Goal: Task Accomplishment & Management: Complete application form

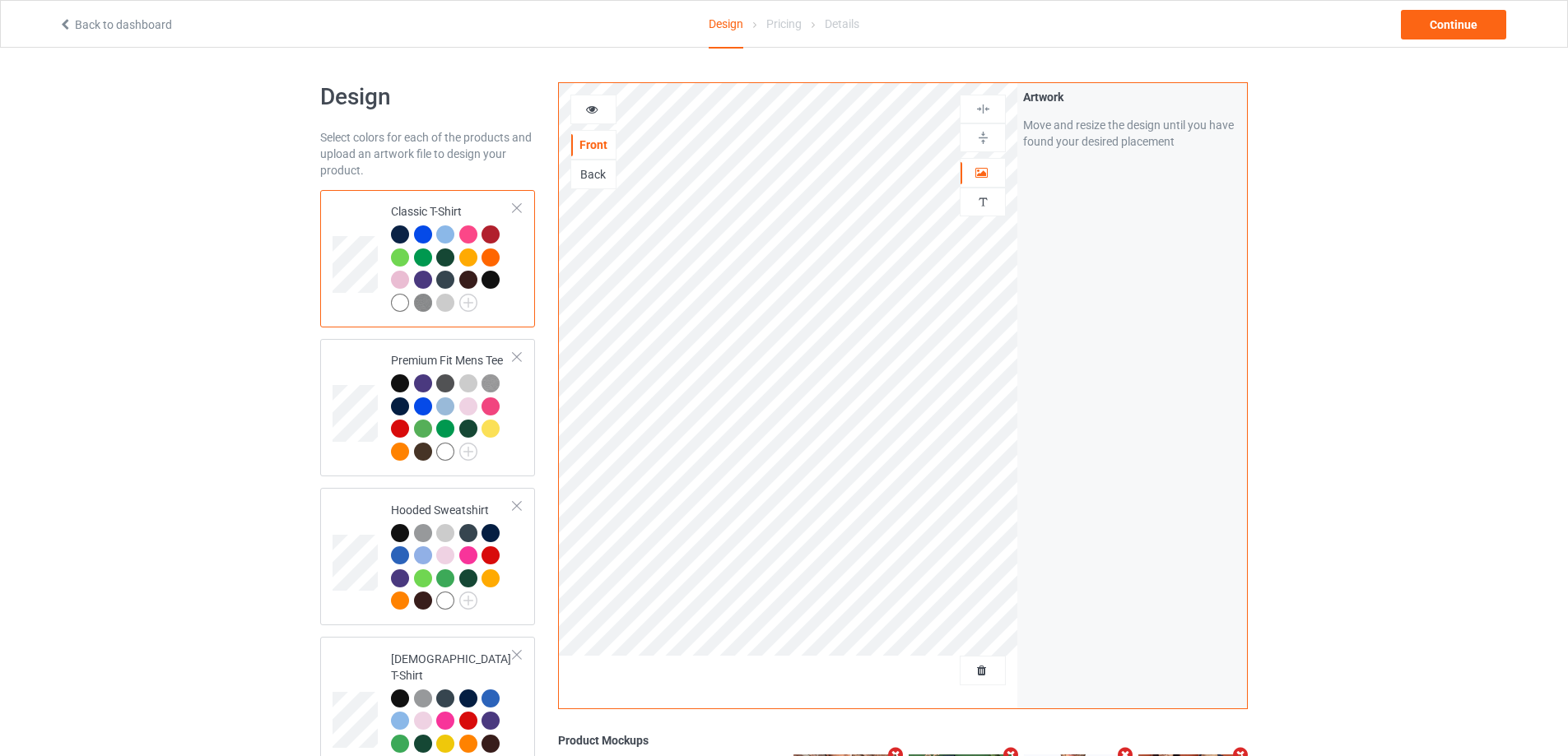
click at [975, 681] on div at bounding box center [982, 671] width 46 height 30
click at [976, 674] on span "Delete all designs" at bounding box center [945, 670] width 87 height 13
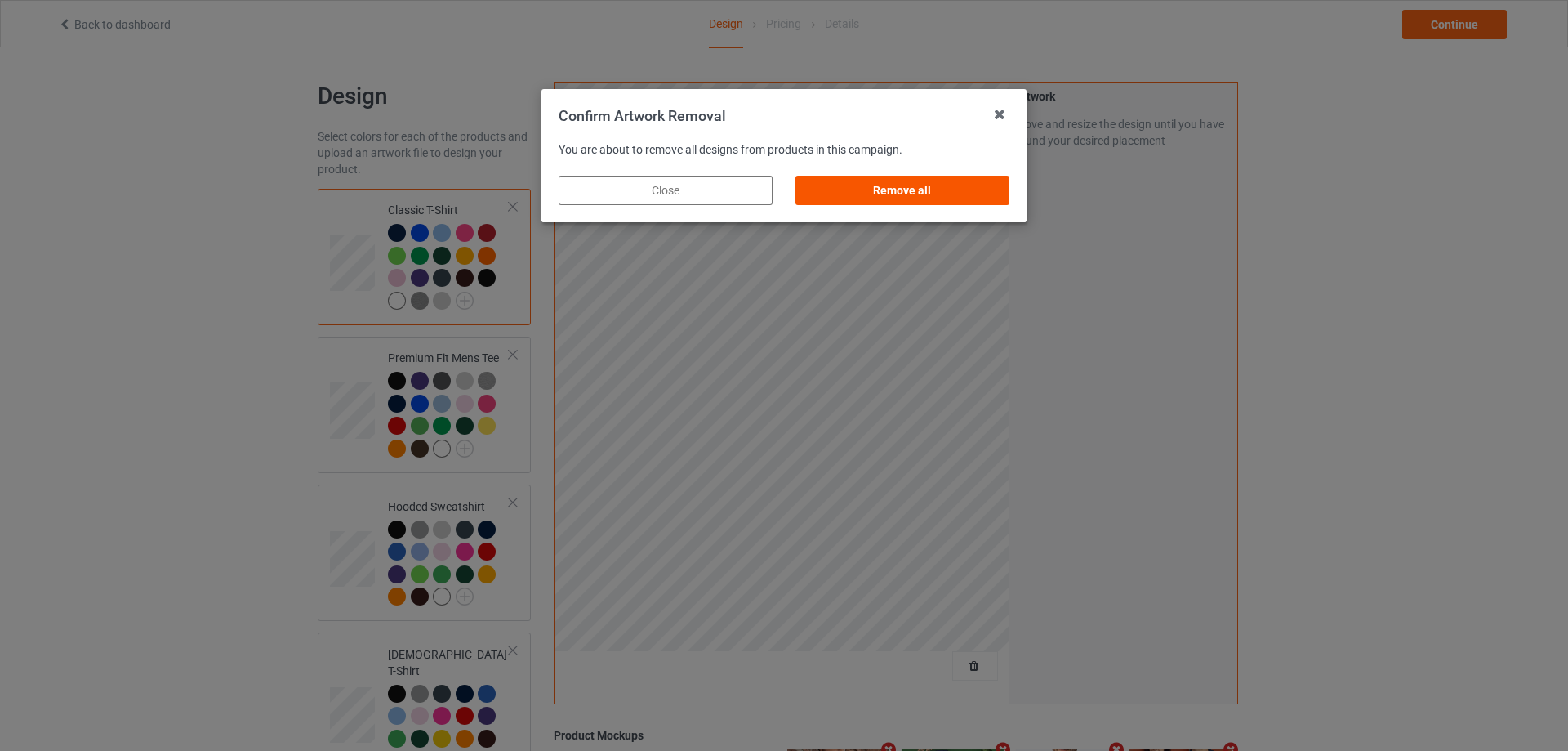
drag, startPoint x: 964, startPoint y: 185, endPoint x: 979, endPoint y: 185, distance: 15.0
click at [964, 184] on div "Remove all" at bounding box center [903, 190] width 214 height 30
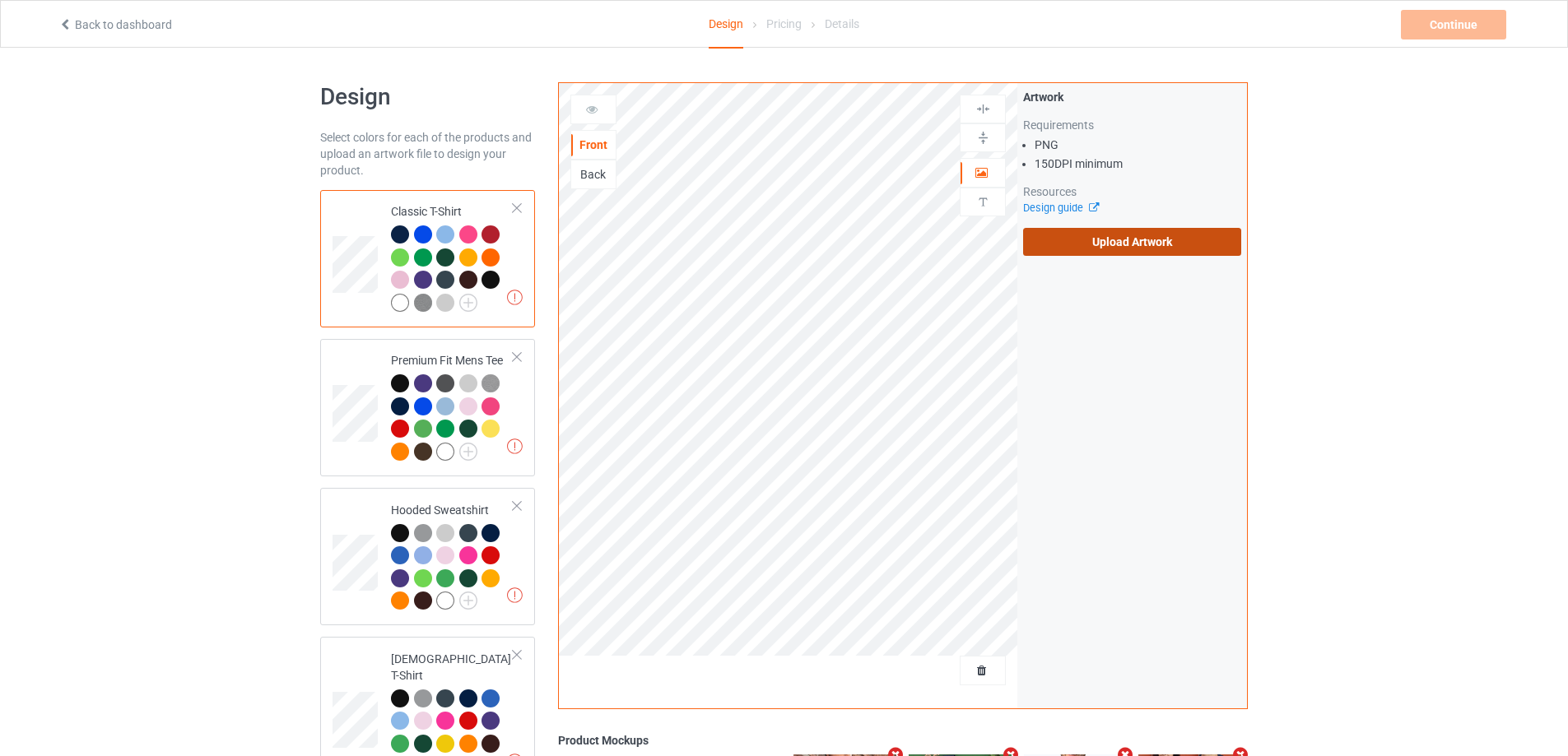
click at [1122, 232] on label "Upload Artwork" at bounding box center [1132, 242] width 218 height 28
click at [0, 0] on input "Upload Artwork" at bounding box center [0, 0] width 0 height 0
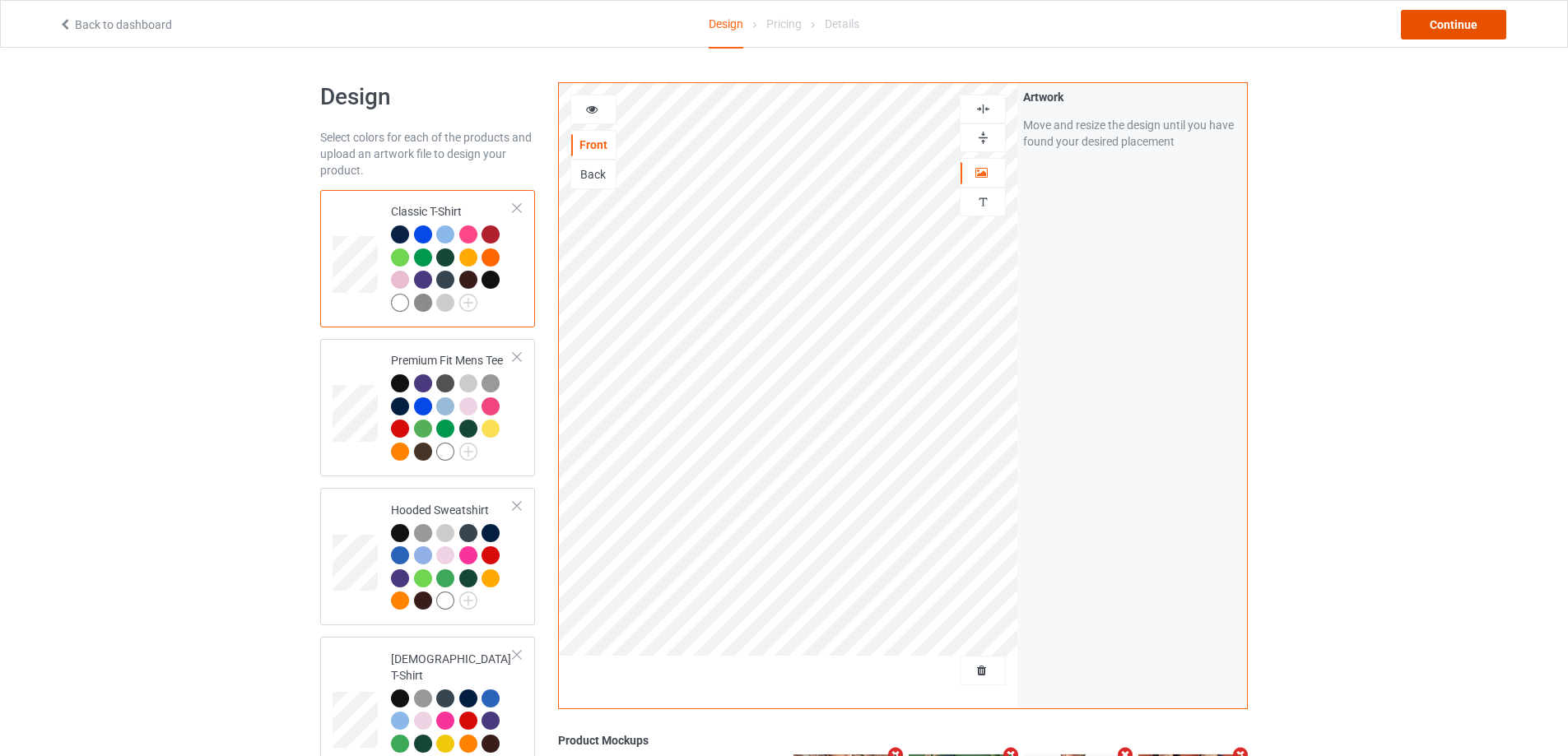
click at [1481, 35] on div "Continue" at bounding box center [1453, 25] width 105 height 30
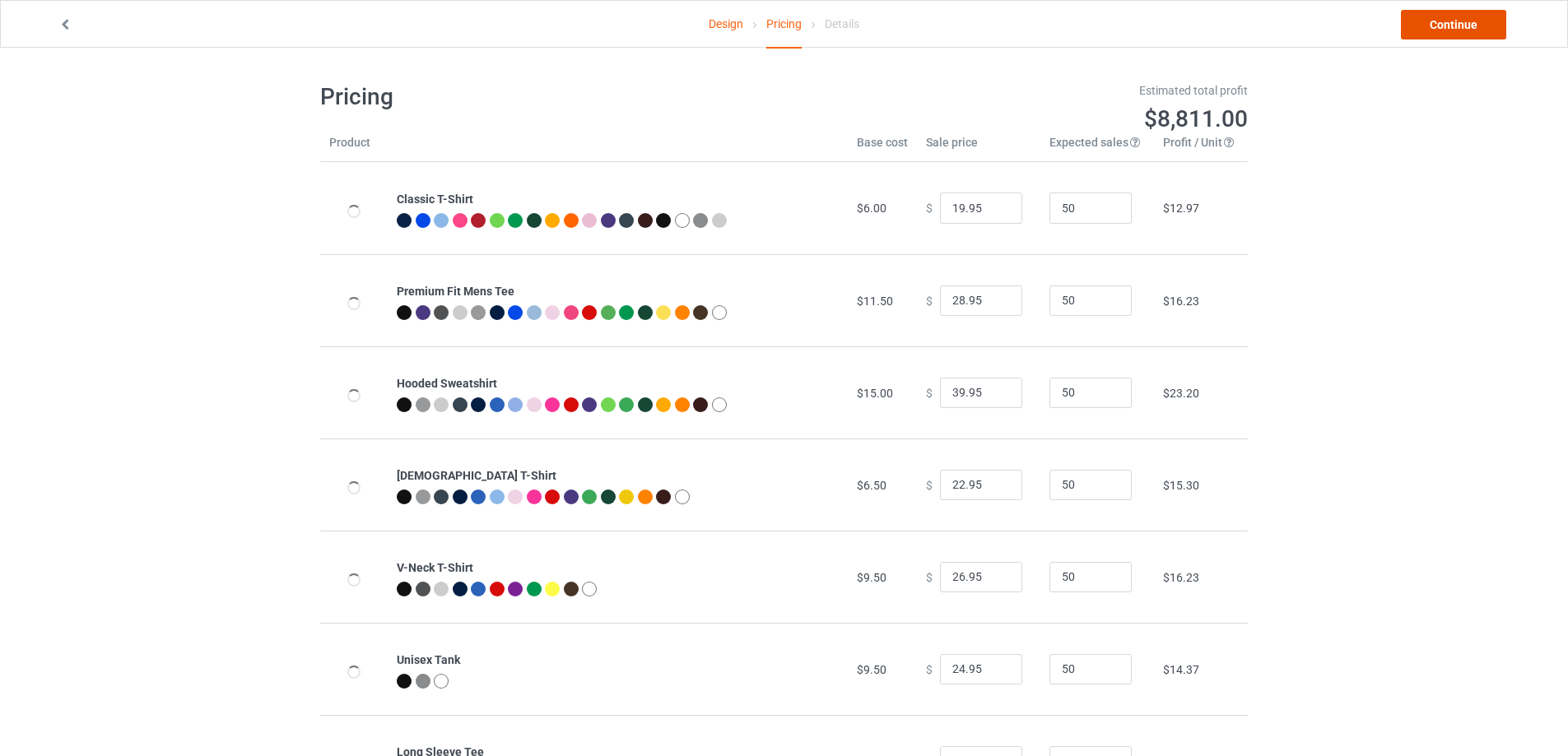
click at [1481, 35] on link "Continue" at bounding box center [1453, 25] width 105 height 30
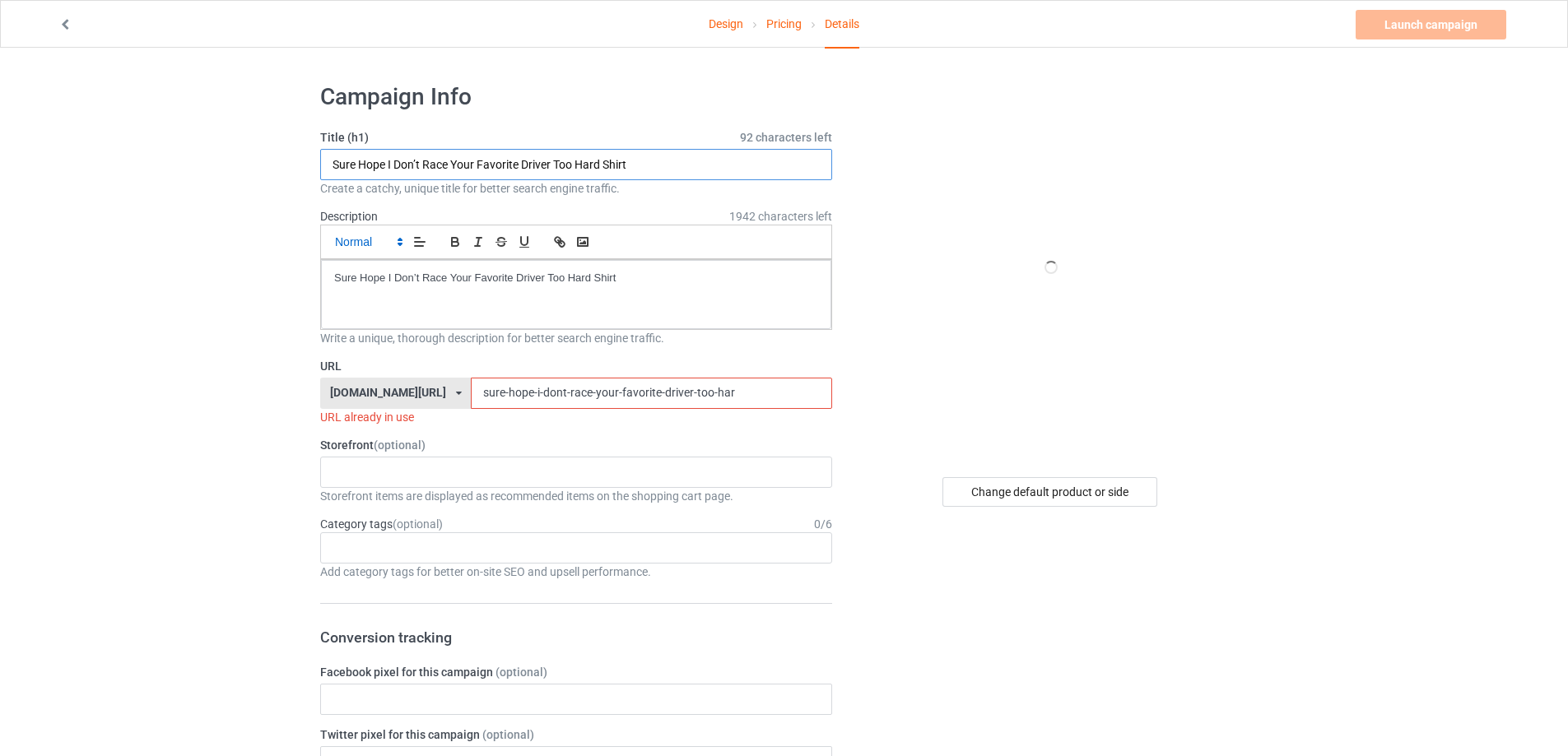
drag, startPoint x: 65, startPoint y: 145, endPoint x: 348, endPoint y: 250, distance: 301.9
paste input "Irony heart funny s"
type input "Irony heart funny shirt"
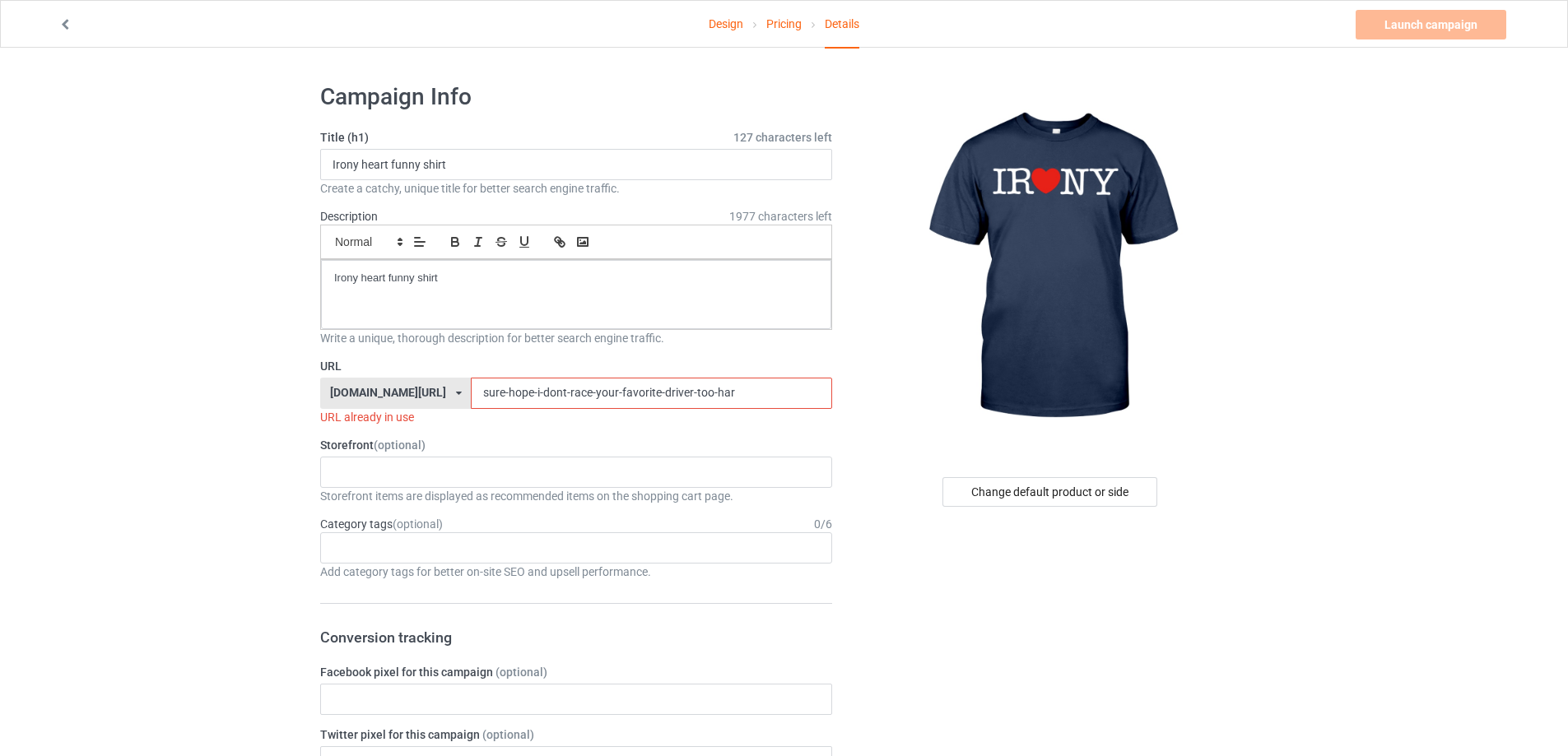
drag, startPoint x: 691, startPoint y: 393, endPoint x: 360, endPoint y: 392, distance: 331.0
click at [322, 392] on div "[DOMAIN_NAME][URL] [DOMAIN_NAME][URL] [DOMAIN_NAME][URL] 5cd2f964b197f721e1cad2…" at bounding box center [576, 393] width 511 height 32
paste input "irony-heart-funny-t-shirt"
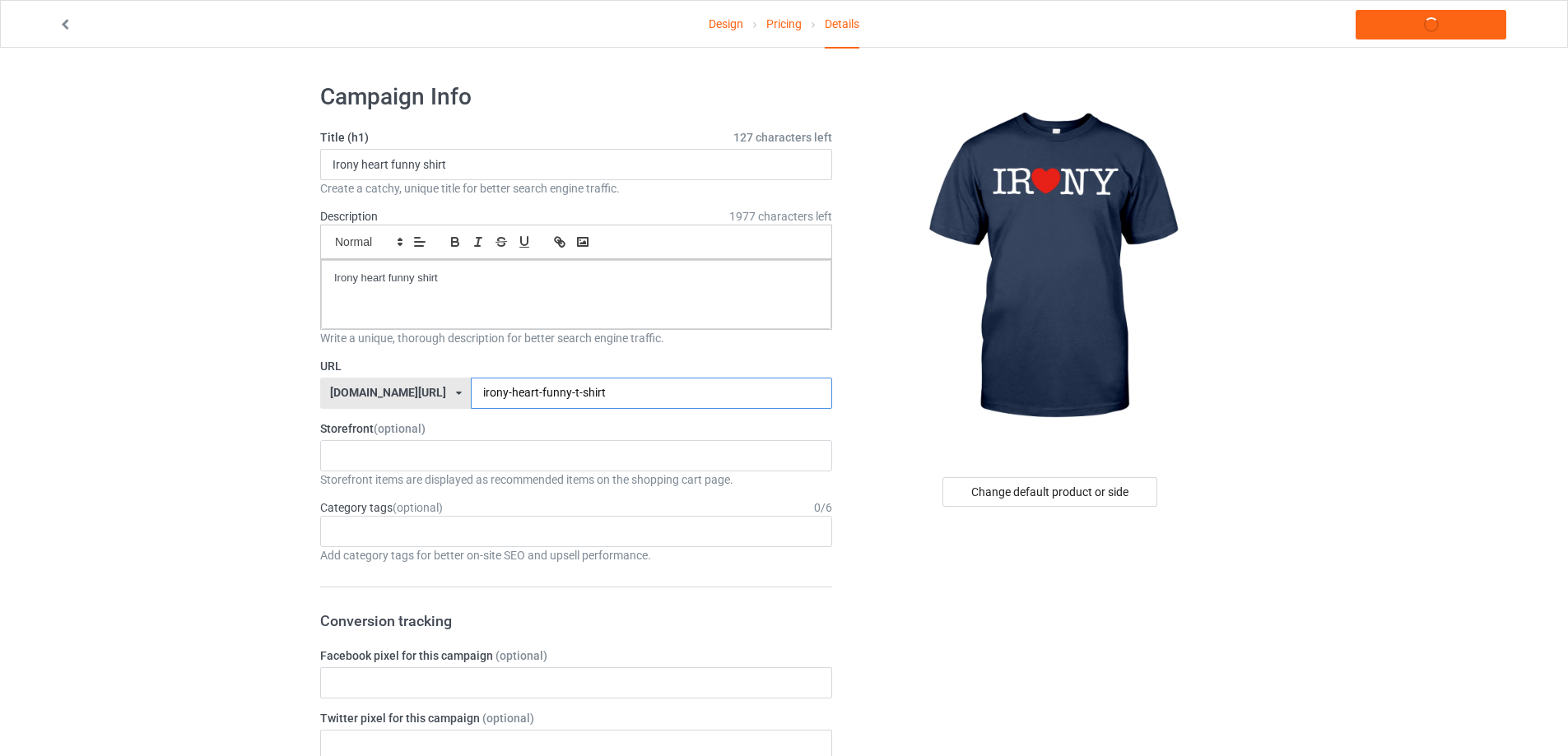
click at [534, 399] on input "irony-heart-funny-t-shirt" at bounding box center [651, 393] width 361 height 32
type input "irony-heart-funny-shirt"
click at [1425, 26] on link "Launch campaign" at bounding box center [1430, 25] width 151 height 30
